Goal: Task Accomplishment & Management: Use online tool/utility

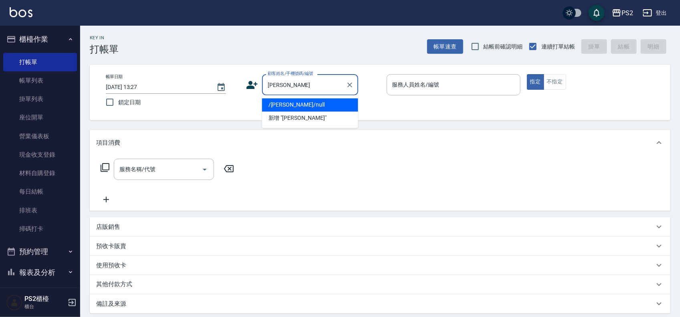
drag, startPoint x: 319, startPoint y: 91, endPoint x: 263, endPoint y: 89, distance: 56.2
click at [263, 89] on div "童瓊 顧客姓名/手機號碼/編號" at bounding box center [310, 84] width 96 height 21
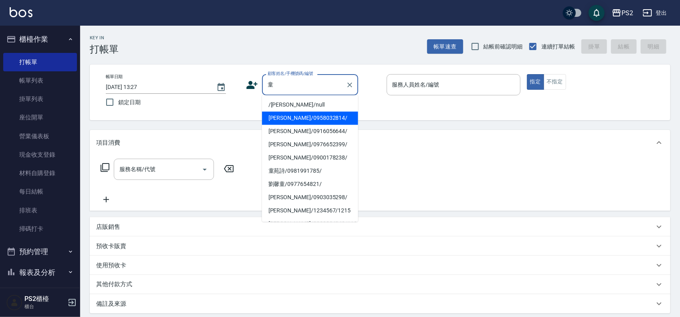
click at [319, 113] on li "童璸慧/0958032814/" at bounding box center [310, 118] width 96 height 13
type input "童璸慧/0958032814/"
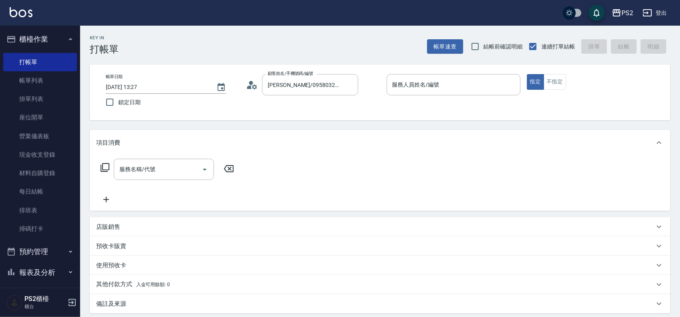
click at [254, 83] on icon at bounding box center [252, 85] width 12 height 12
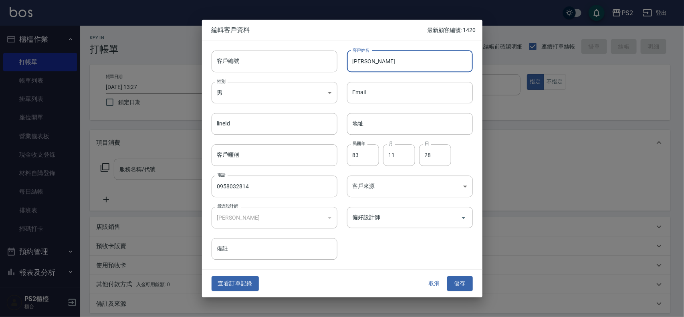
drag, startPoint x: 362, startPoint y: 63, endPoint x: 354, endPoint y: 63, distance: 8.0
click at [354, 63] on input "童璸慧" at bounding box center [410, 62] width 126 height 22
click at [359, 63] on input "童璸慧" at bounding box center [410, 62] width 126 height 22
click at [361, 63] on input "童璸慧" at bounding box center [410, 62] width 126 height 22
click at [363, 63] on input "童璸慧" at bounding box center [410, 62] width 126 height 22
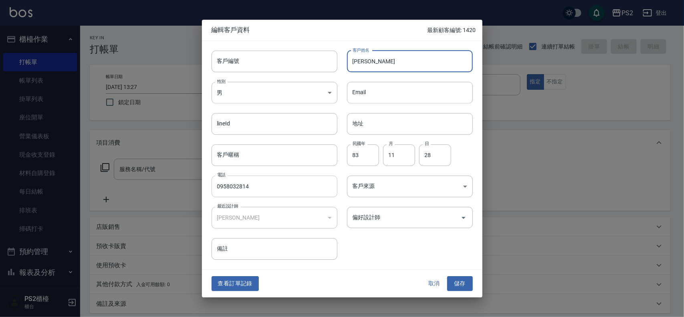
type input "童瓊慧"
click at [297, 189] on input "0958032814" at bounding box center [275, 187] width 126 height 22
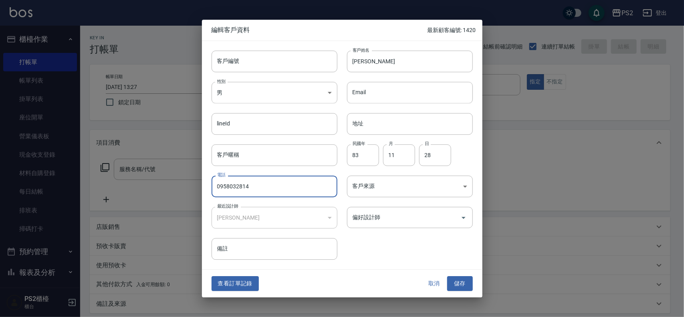
click at [295, 185] on input "0958032814" at bounding box center [275, 187] width 126 height 22
click at [295, 184] on input "0958032814" at bounding box center [275, 187] width 126 height 22
type input "0958032814"
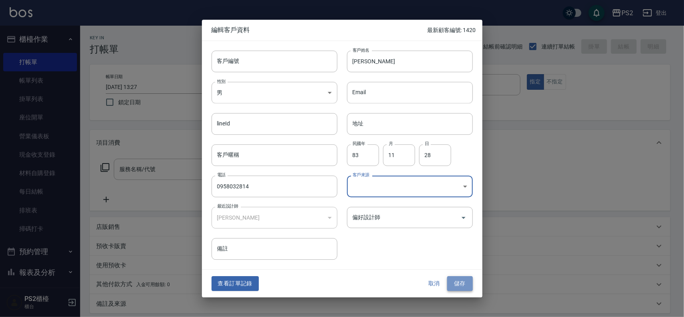
click at [452, 283] on button "儲存" at bounding box center [460, 284] width 26 height 15
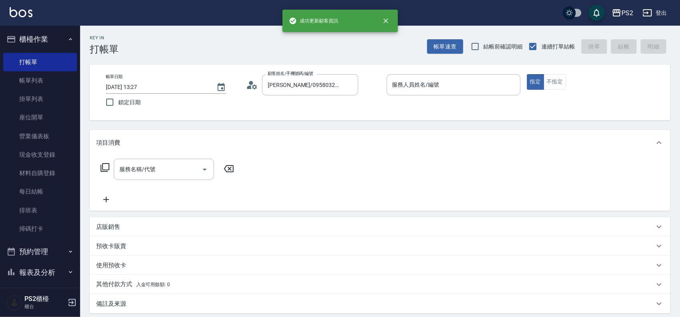
click at [261, 83] on div "顧客姓名/手機號碼/編號 童璸慧/0958032814/ 顧客姓名/手機號碼/編號" at bounding box center [313, 84] width 134 height 21
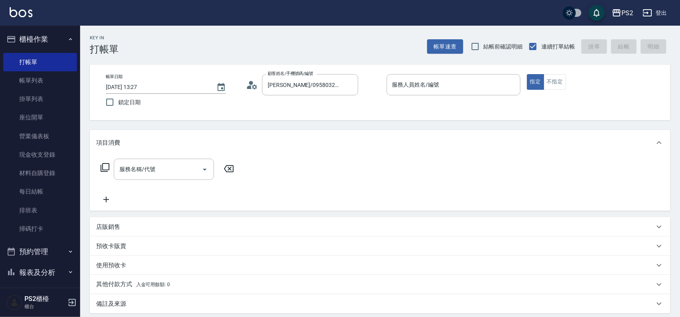
click at [249, 85] on icon at bounding box center [252, 85] width 12 height 12
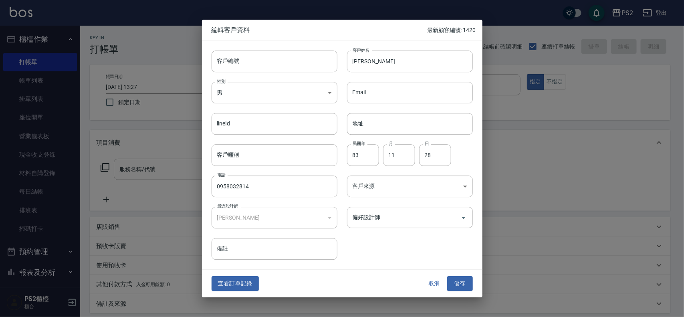
click at [434, 277] on button "取消" at bounding box center [435, 284] width 26 height 15
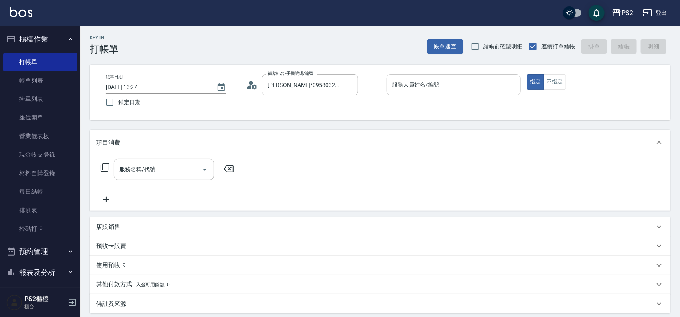
click at [442, 89] on input "服務人員姓名/編號" at bounding box center [454, 85] width 127 height 14
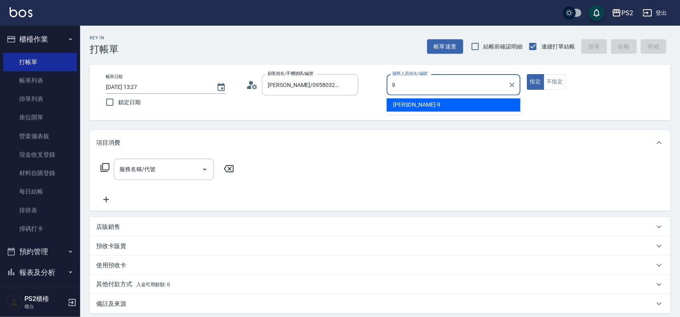
type input "Nina-9"
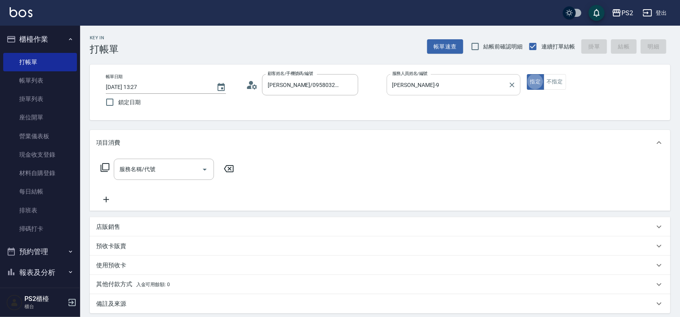
type button "true"
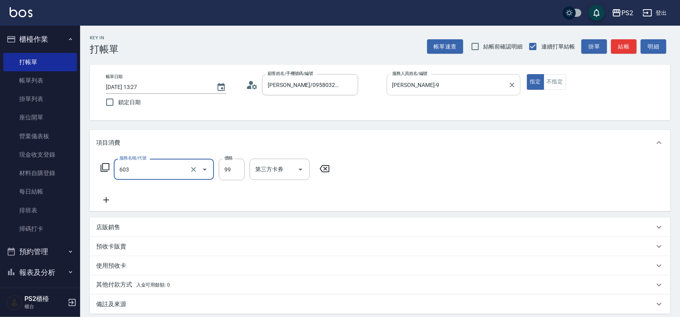
type input "極致調整(603)"
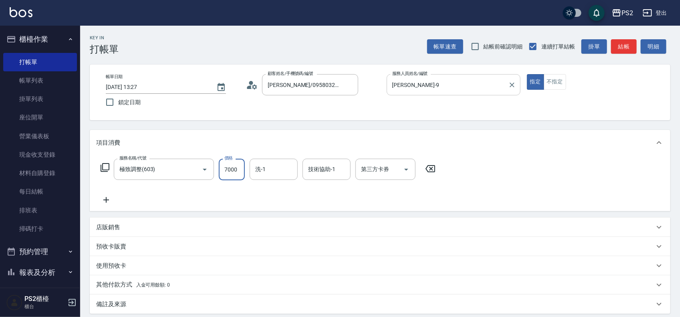
type input "7000"
type input "Allan-25"
click at [288, 168] on icon "Clear" at bounding box center [289, 169] width 5 height 5
type input "Allan-25"
click at [625, 47] on button "結帳" at bounding box center [624, 46] width 26 height 15
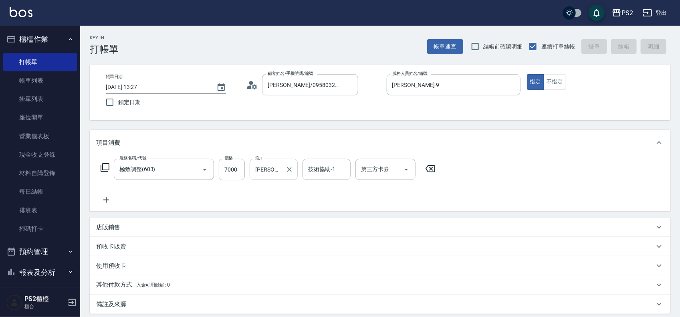
type input "2025/09/11 14:44"
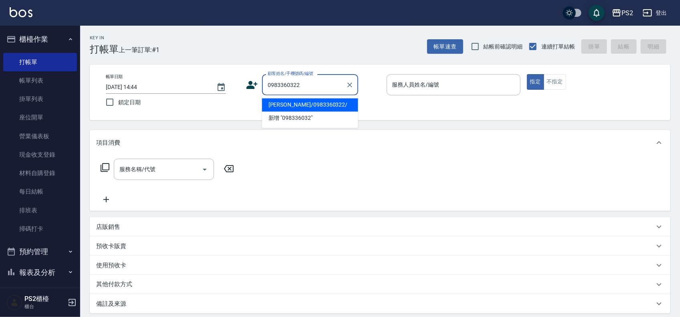
type input "吳鋆浩/0983360322/"
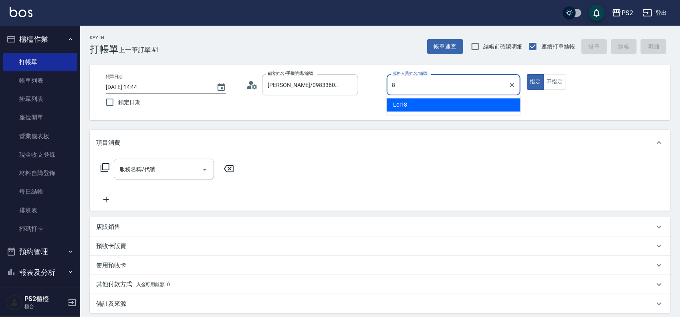
type input "Lori-8"
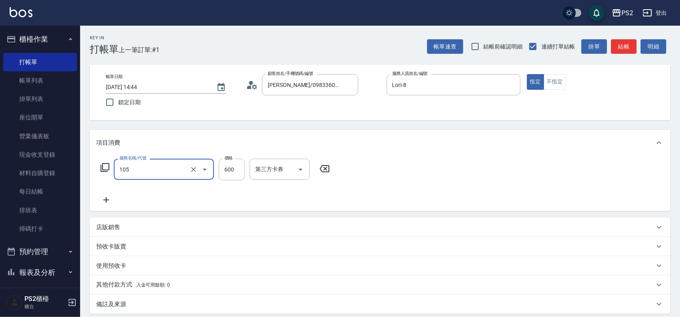
type input "A級洗剪600(105)"
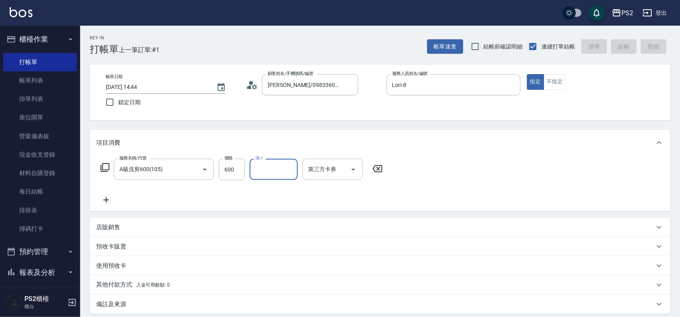
type input "2025/09/11 14:45"
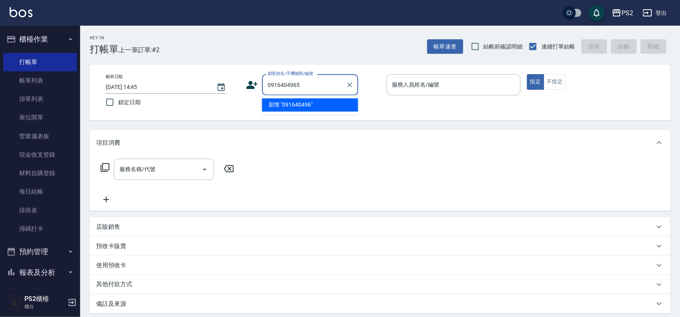
type input "0916404965"
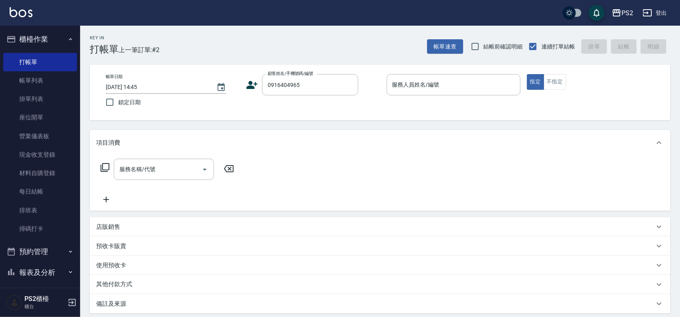
click at [247, 79] on icon at bounding box center [252, 85] width 12 height 12
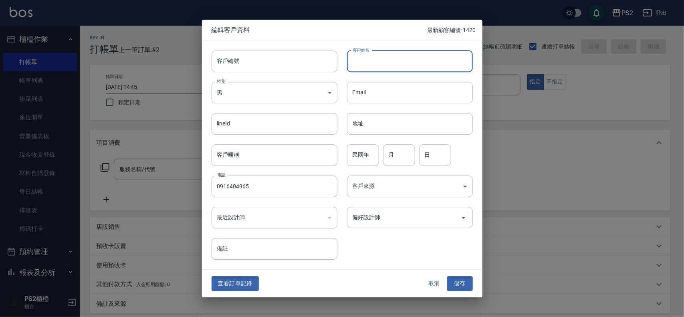
click at [389, 55] on input "客戶姓名" at bounding box center [410, 62] width 126 height 22
type input "黃筑暄"
click at [357, 155] on input "民國年" at bounding box center [363, 155] width 32 height 22
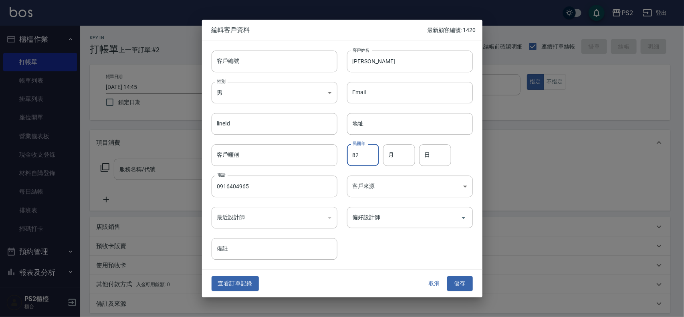
type input "82"
type input "10."
type input "23"
click at [465, 289] on button "儲存" at bounding box center [460, 284] width 26 height 15
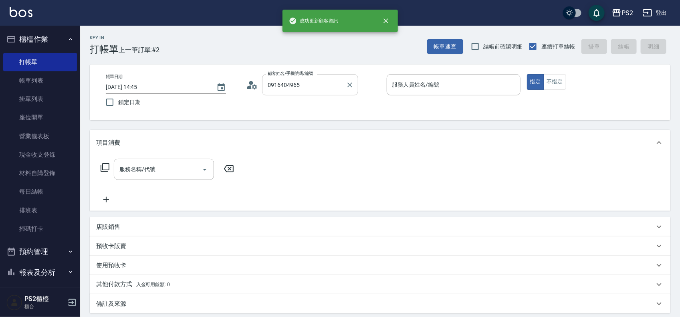
click at [319, 90] on input "0916404965" at bounding box center [304, 85] width 77 height 14
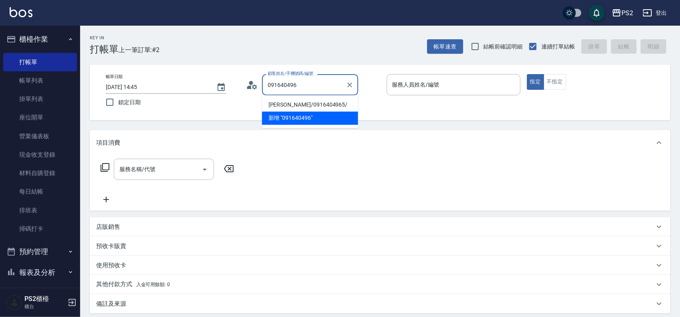
click at [284, 105] on li "黃筑暄/0916404965/" at bounding box center [310, 105] width 96 height 13
type input "黃筑暄/0916404965/"
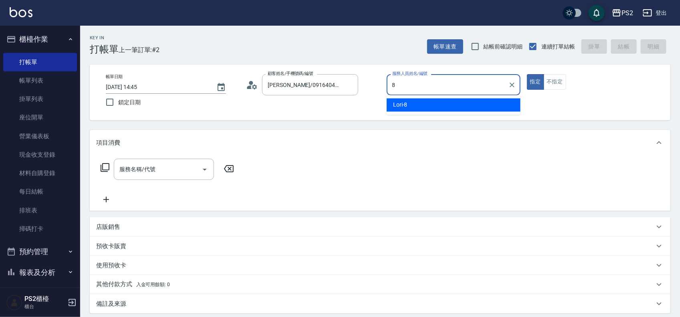
type input "Lori-8"
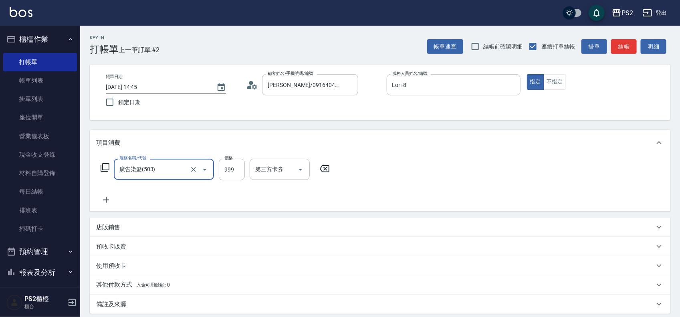
type input "廣告染髮(503)"
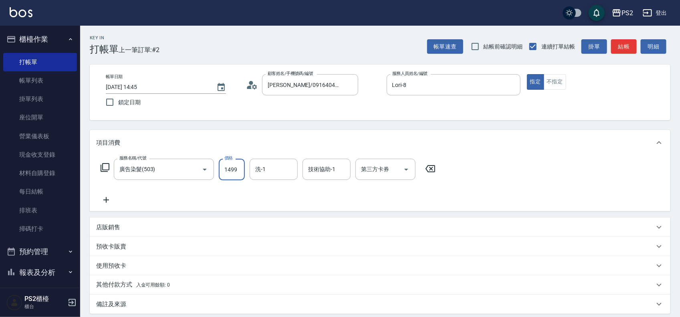
type input "1499"
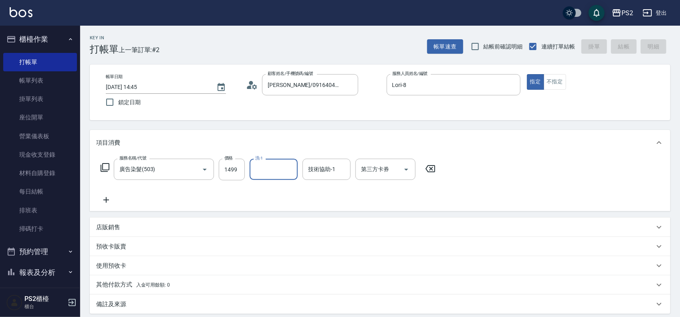
type input "2025/09/11 14:46"
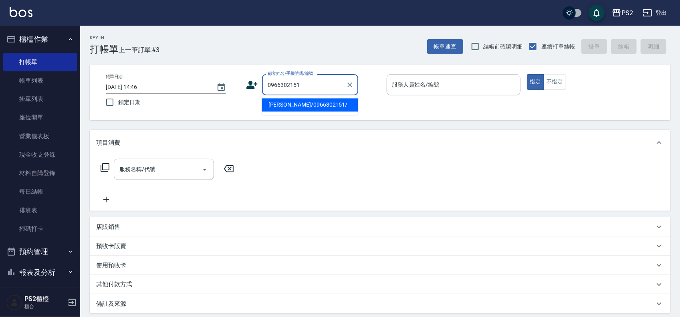
type input "李/0966302151/"
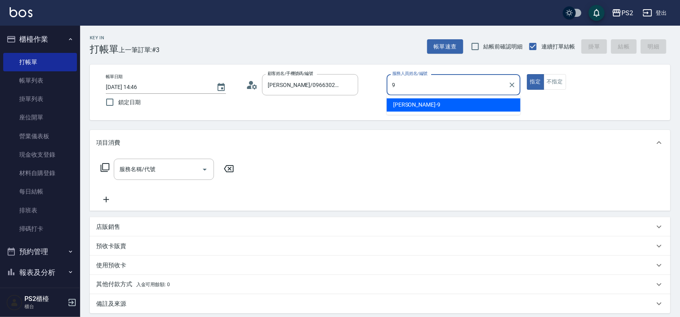
type input "Nina-9"
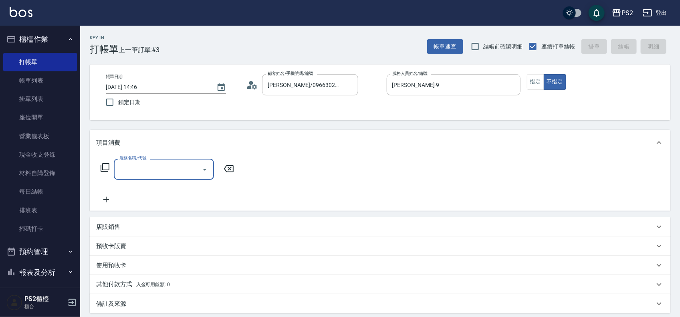
type input "2"
type input "洗髮(101)"
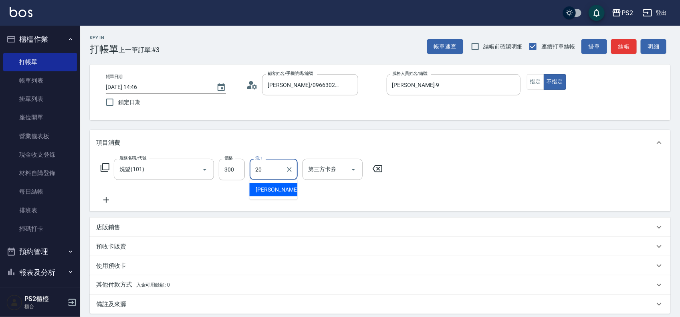
type input "冠霖-20"
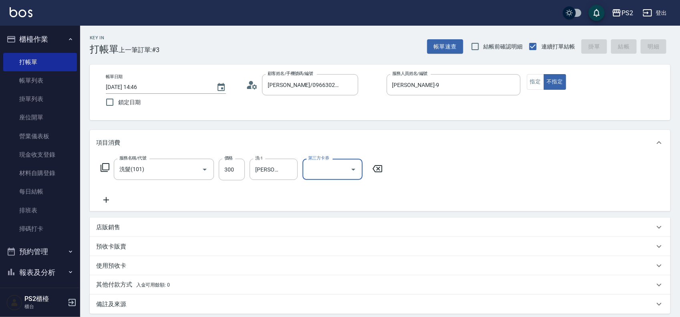
type input "2025/09/11 14:47"
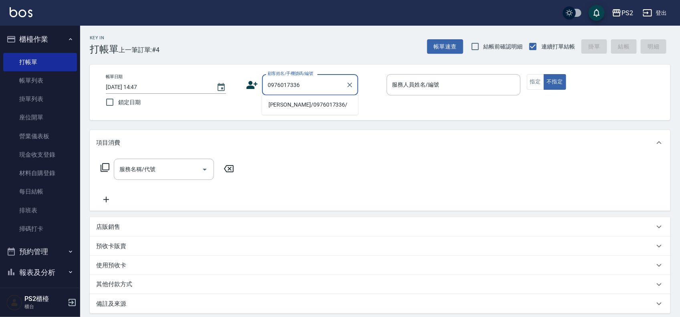
click at [273, 105] on li "簡宏道/0976017336/" at bounding box center [310, 105] width 96 height 13
type input "簡宏道/0976017336/"
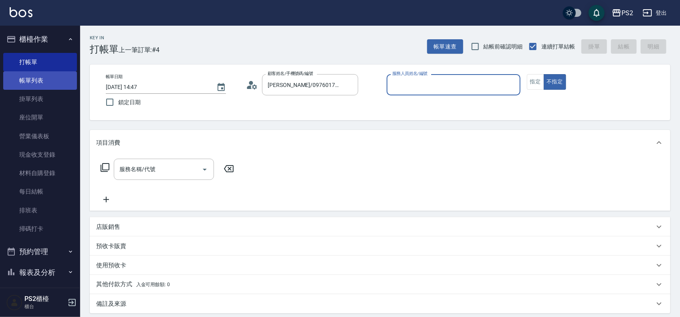
click at [33, 85] on link "帳單列表" at bounding box center [40, 80] width 74 height 18
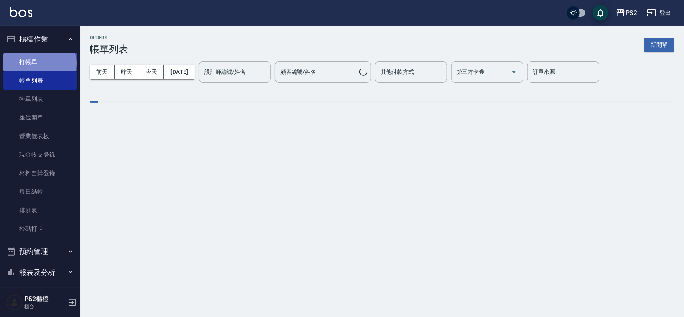
click at [39, 63] on link "打帳單" at bounding box center [40, 62] width 74 height 18
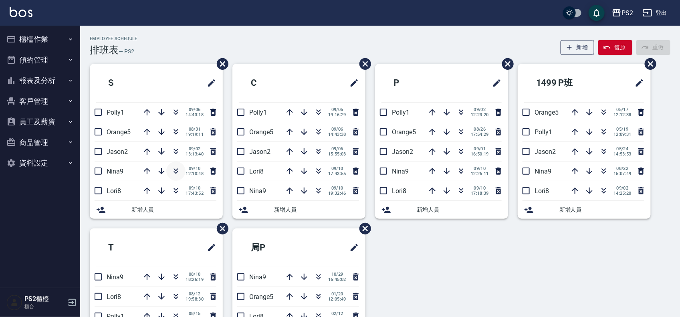
click at [176, 171] on icon "button" at bounding box center [176, 171] width 10 height 10
